Goal: Information Seeking & Learning: Learn about a topic

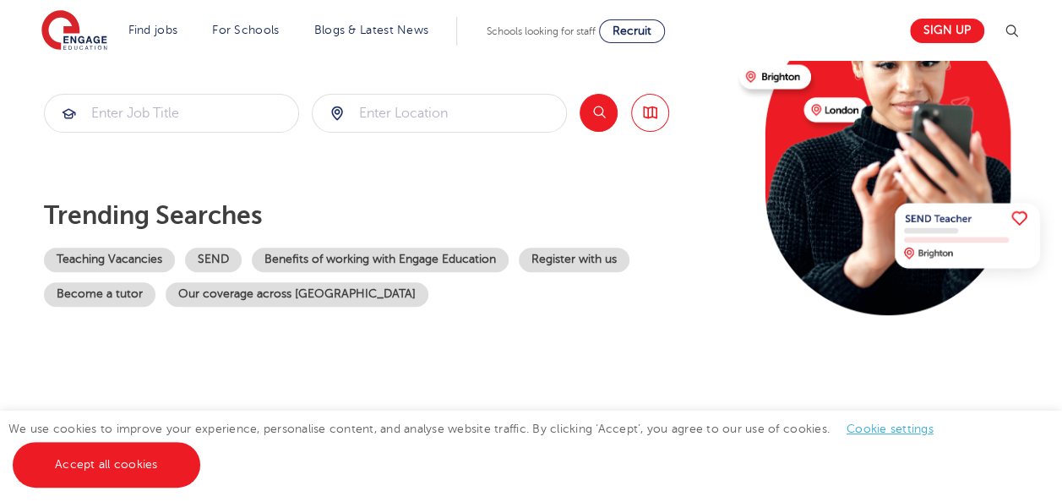
scroll to position [229, 0]
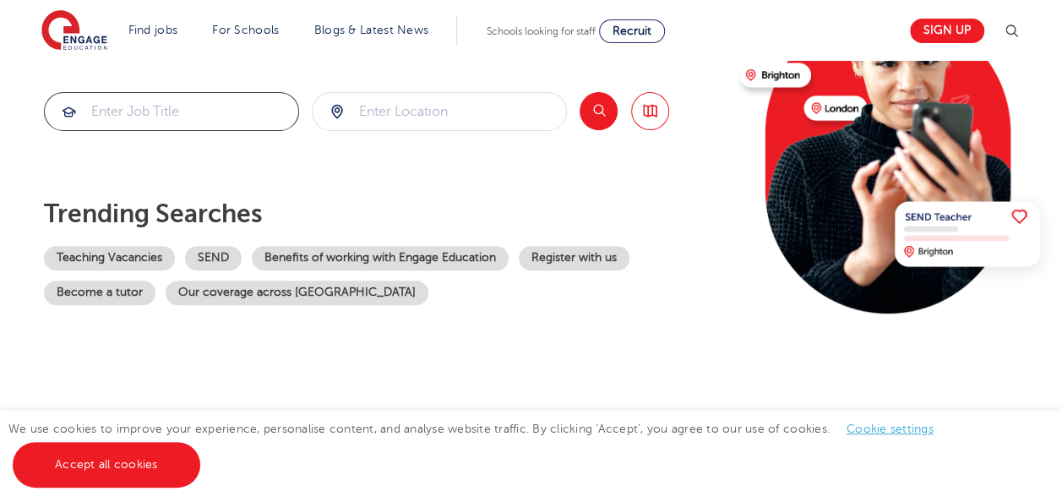
click at [206, 99] on input "search" at bounding box center [171, 111] width 253 height 37
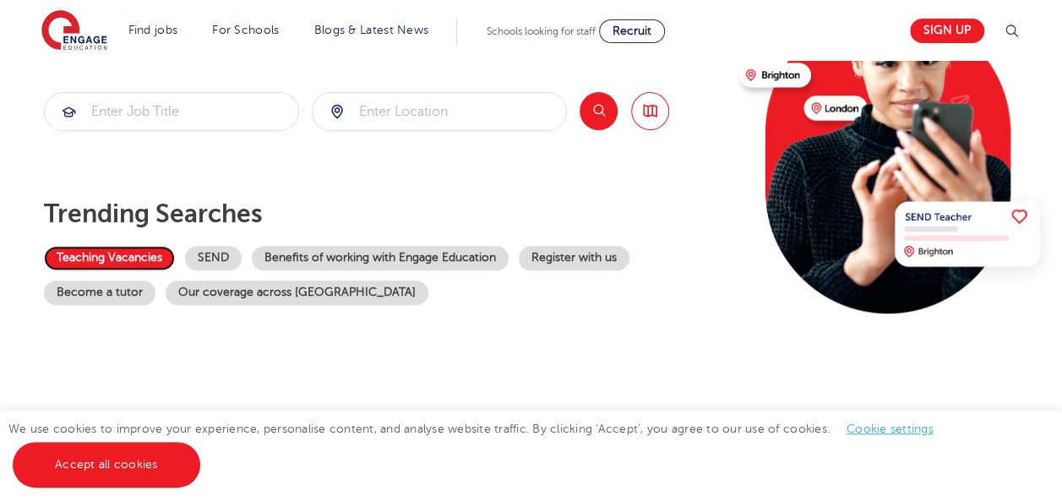
click at [139, 255] on link "Teaching Vacancies" at bounding box center [109, 258] width 131 height 25
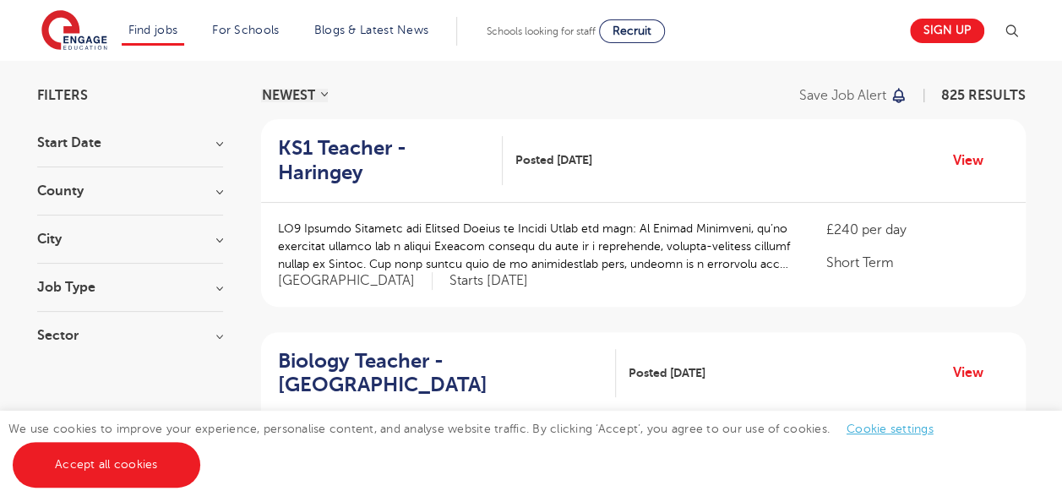
scroll to position [158, 0]
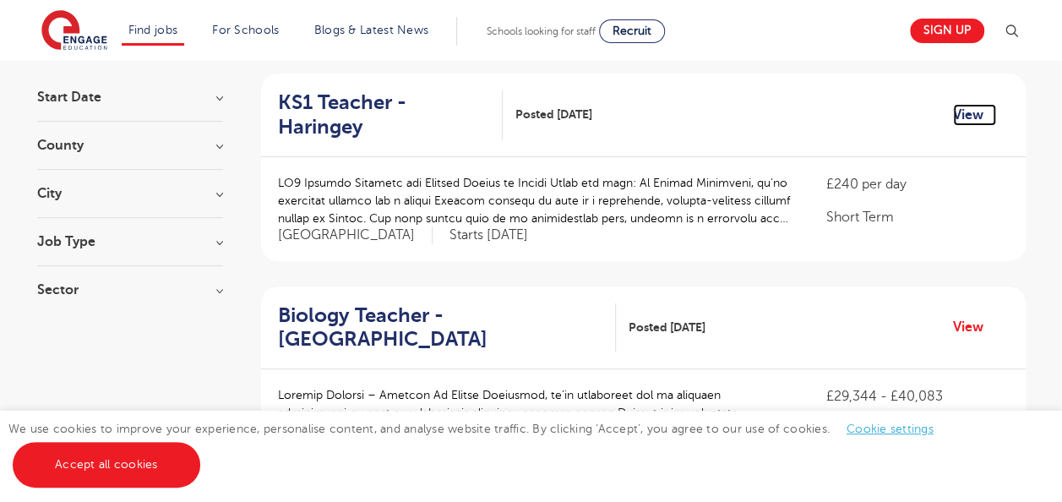
click at [967, 104] on link "View" at bounding box center [974, 115] width 43 height 22
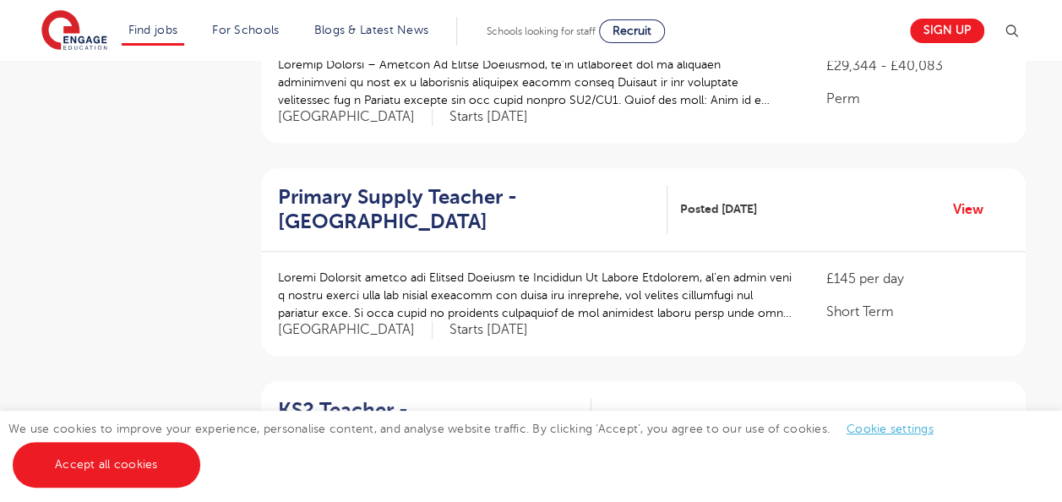
scroll to position [493, 0]
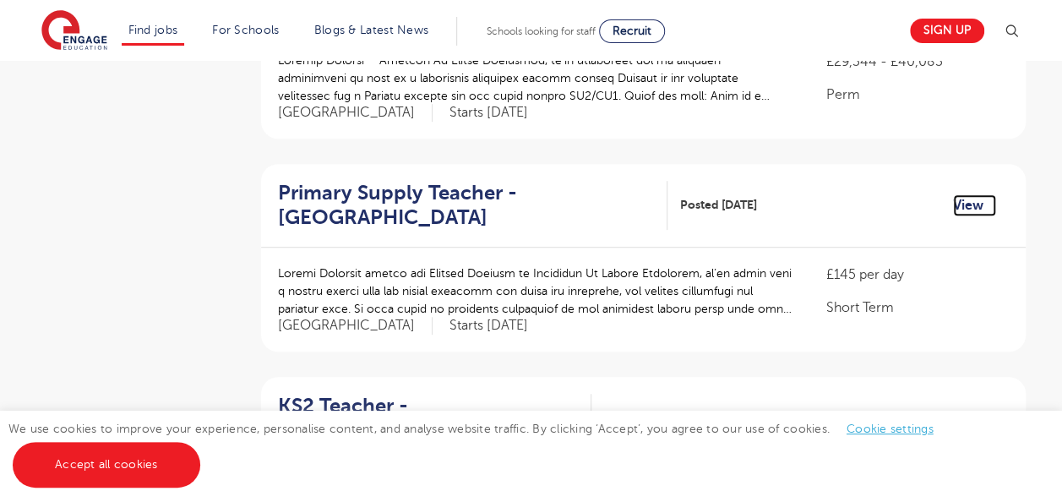
click at [958, 194] on link "View" at bounding box center [974, 205] width 43 height 22
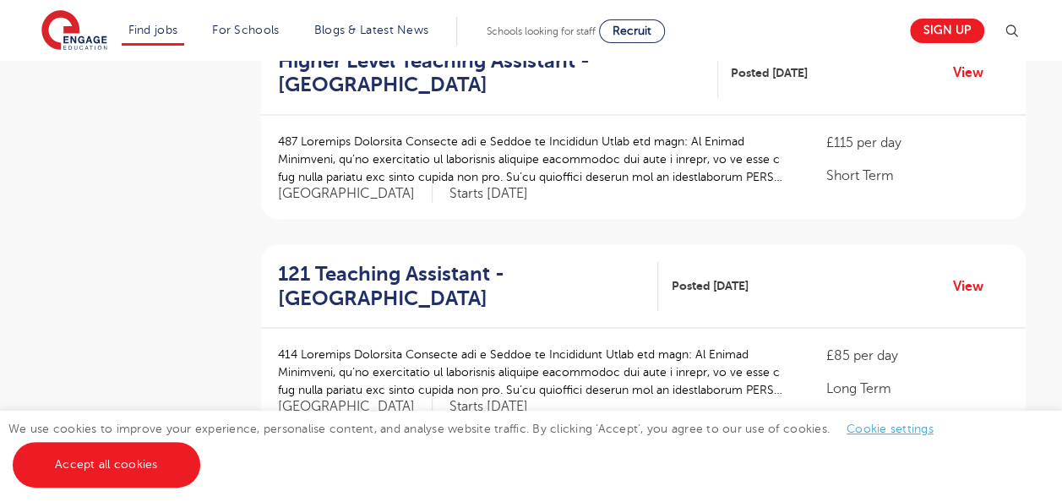
scroll to position [1476, 0]
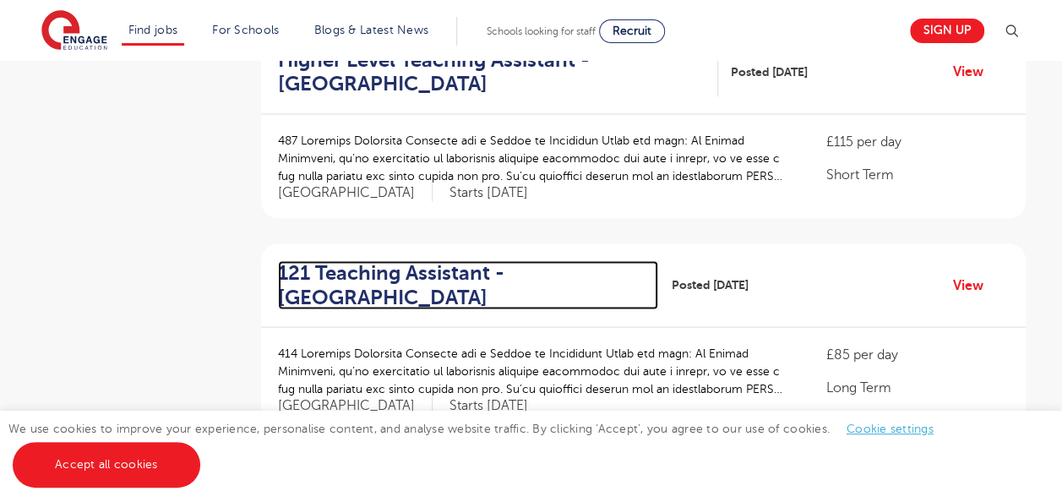
click at [392, 260] on h2 "121 Teaching Assistant - Wandsworth" at bounding box center [462, 284] width 368 height 49
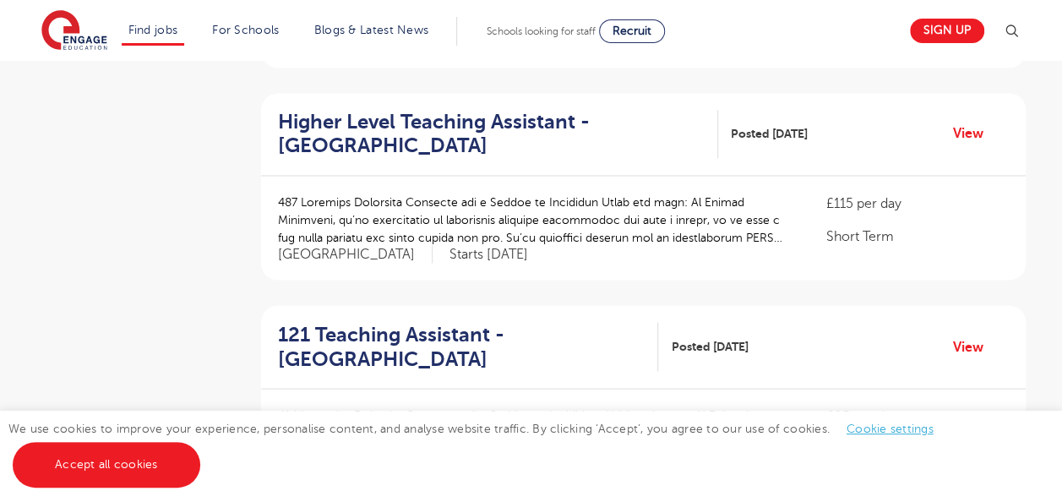
scroll to position [1413, 0]
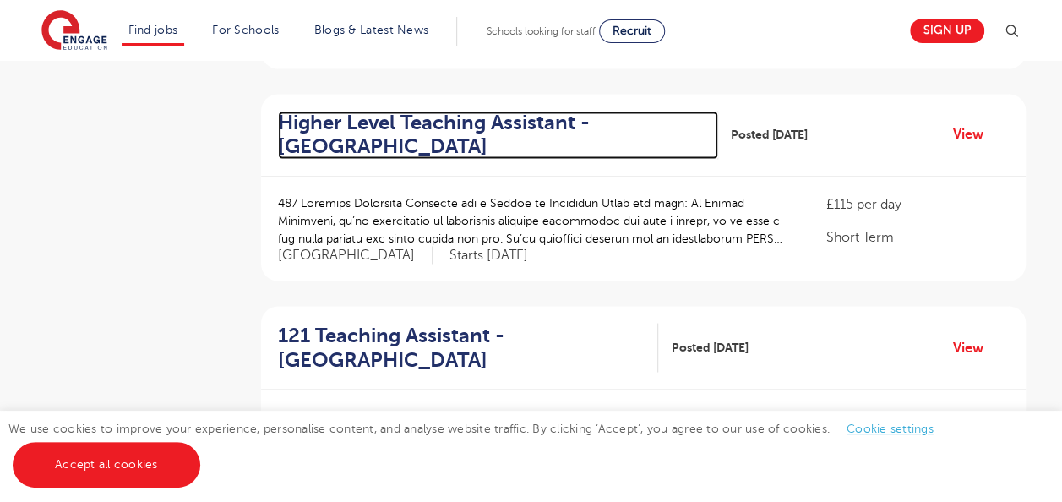
click at [416, 111] on h2 "Higher Level Teaching Assistant - Elmbridge" at bounding box center [492, 135] width 428 height 49
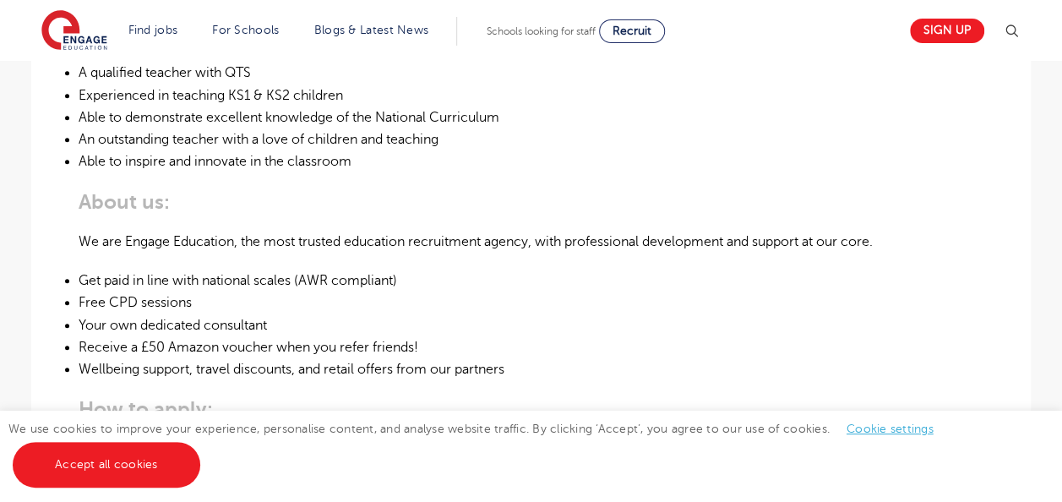
scroll to position [799, 0]
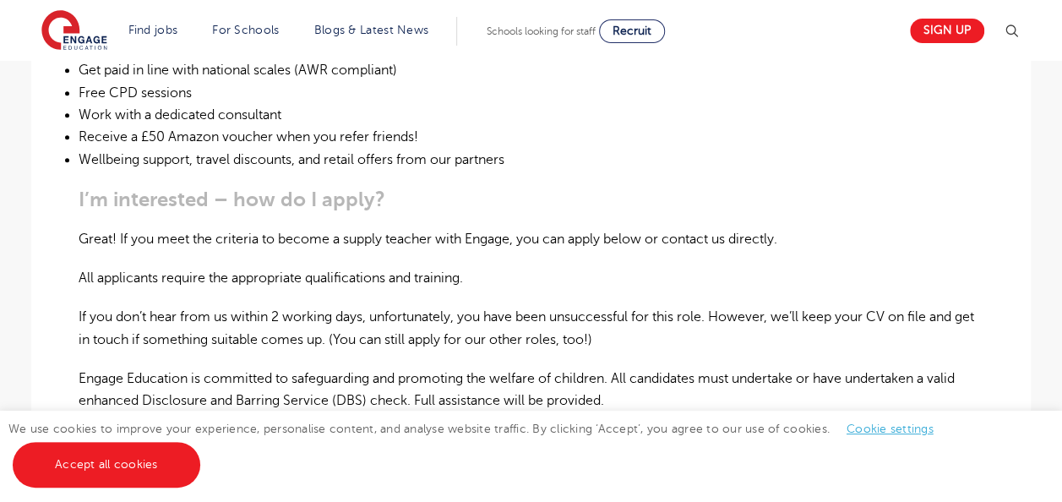
scroll to position [995, 0]
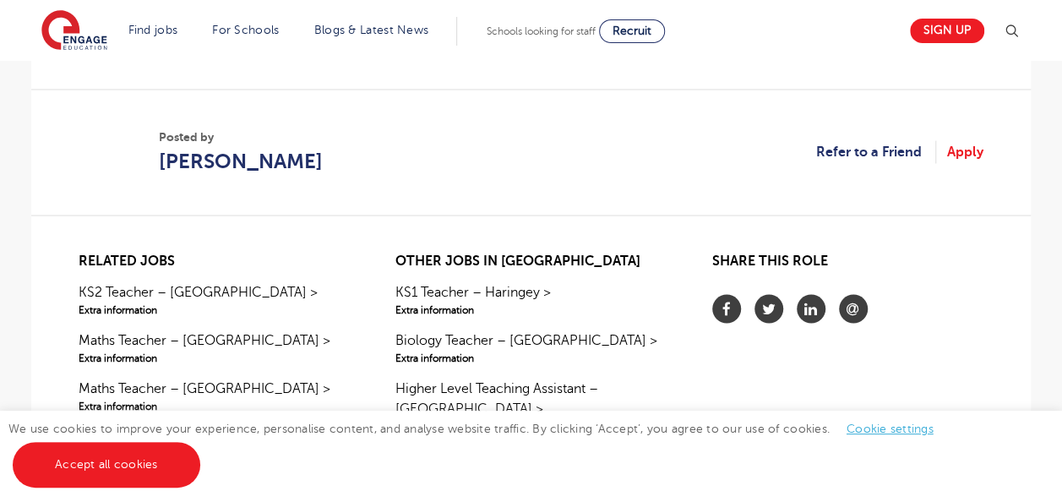
scroll to position [1510, 0]
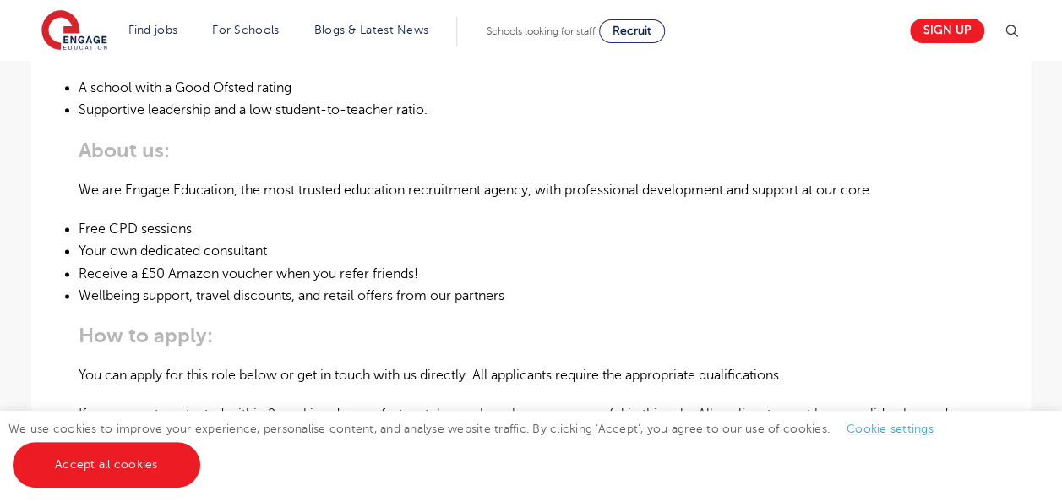
click at [491, 271] on li "Receive a £50 Amazon voucher when you refer friends!" at bounding box center [531, 274] width 905 height 22
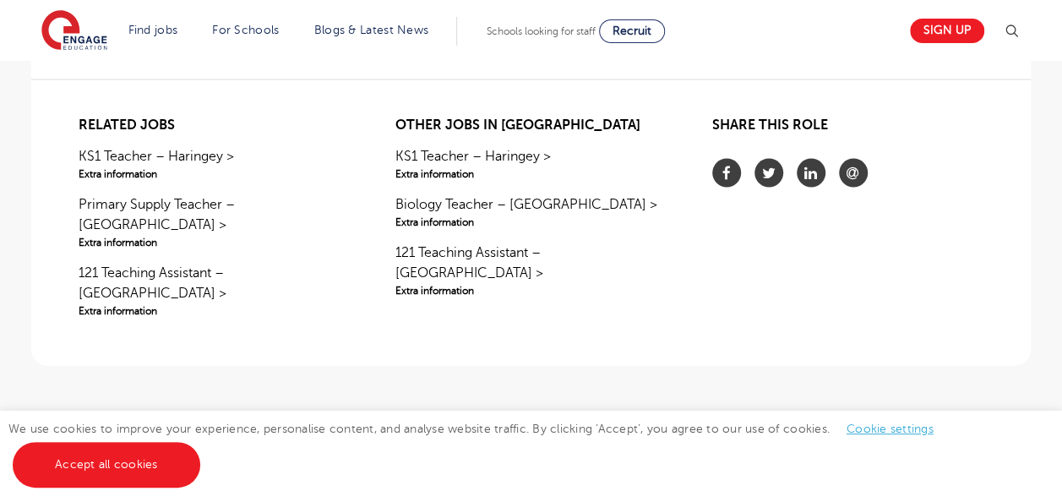
scroll to position [1630, 0]
